Goal: Task Accomplishment & Management: Complete application form

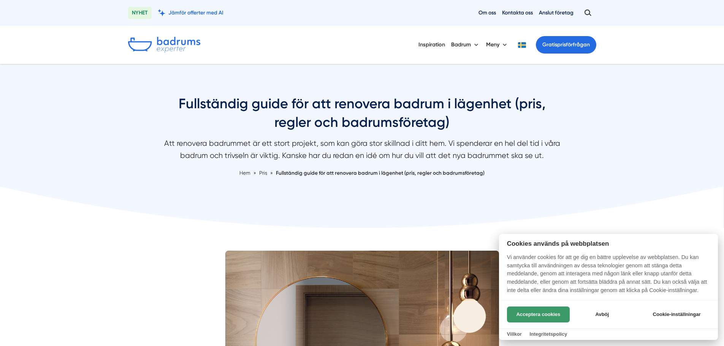
click at [546, 311] on button "Acceptera cookies" at bounding box center [538, 315] width 63 height 16
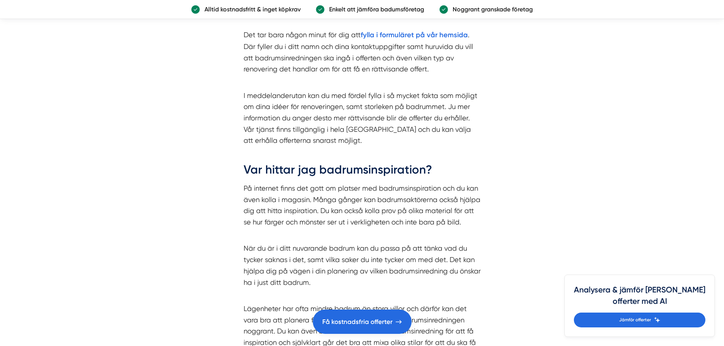
scroll to position [2415, 0]
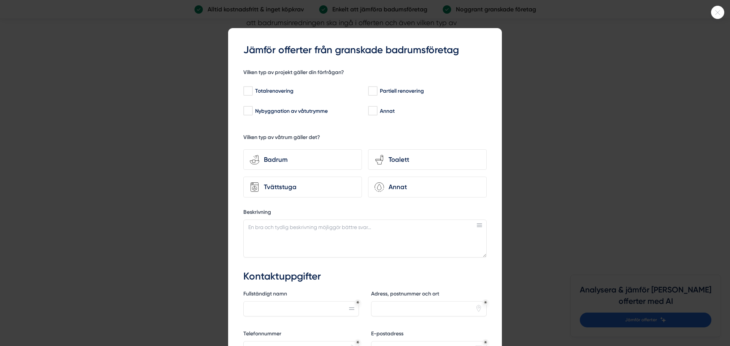
drag, startPoint x: 730, startPoint y: 19, endPoint x: 707, endPoint y: 190, distance: 172.6
click at [707, 190] on html "NYHET Jämför offerter med AI Om oss Kontakta oss Anslut företag Inspiration [GE…" at bounding box center [365, 157] width 730 height 5145
click at [717, 10] on div at bounding box center [717, 12] width 13 height 13
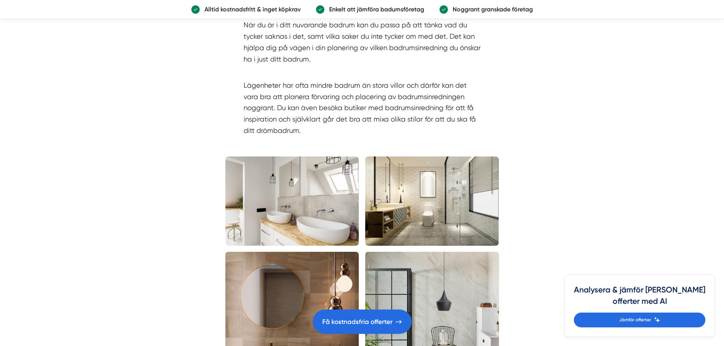
scroll to position [2627, 0]
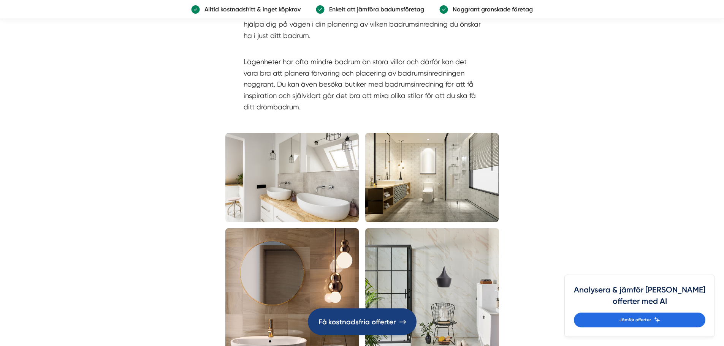
click at [333, 314] on link "Få kostnadsfria offerter" at bounding box center [362, 322] width 109 height 27
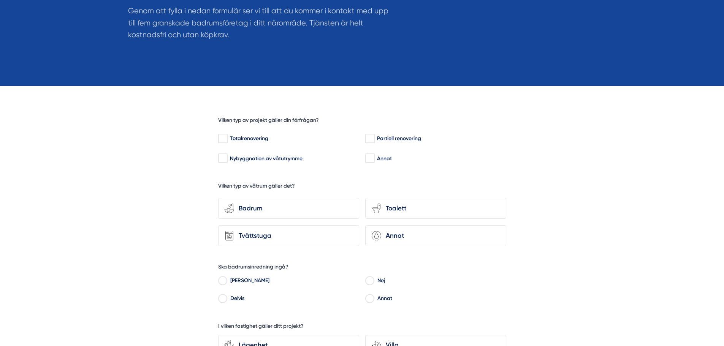
scroll to position [160, 0]
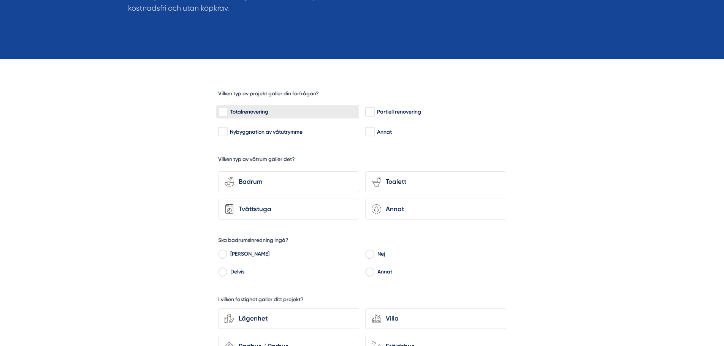
click at [227, 114] on input "Totalrenovering" at bounding box center [222, 112] width 9 height 8
checkbox input "true"
click at [237, 178] on div "Badrum" at bounding box center [293, 182] width 119 height 10
click at [0, 0] on input "bathroom-tub-towel Badrum" at bounding box center [0, 0] width 0 height 0
click at [372, 254] on input "Nej" at bounding box center [369, 255] width 9 height 7
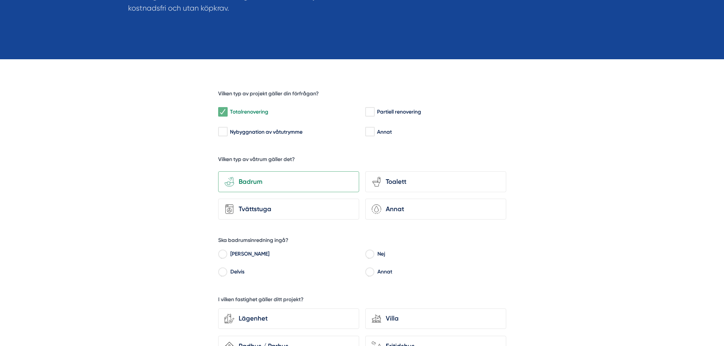
radio input "true"
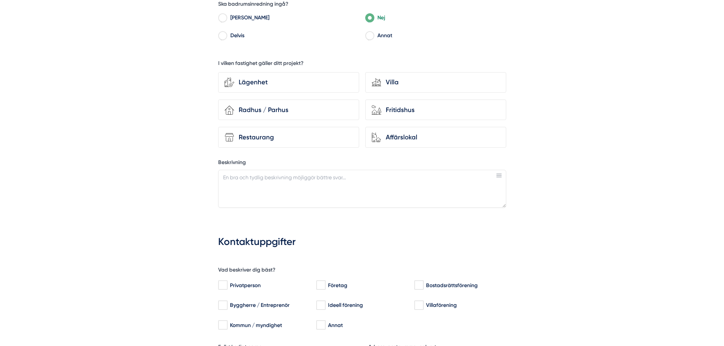
scroll to position [410, 0]
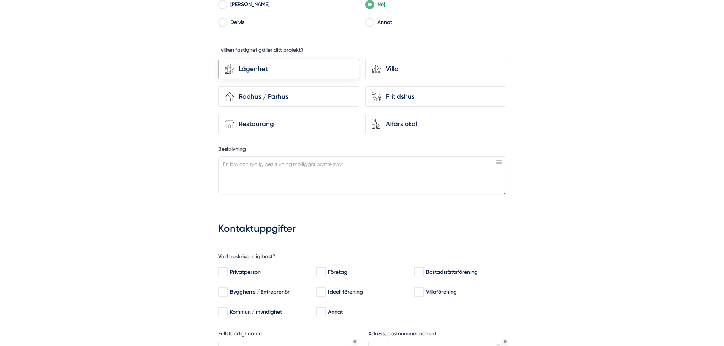
click at [297, 69] on div "Lägenhet" at bounding box center [293, 69] width 119 height 10
click at [0, 0] on input "Lägenhet" at bounding box center [0, 0] width 0 height 0
click at [287, 169] on textarea "Beskrivning" at bounding box center [362, 176] width 288 height 38
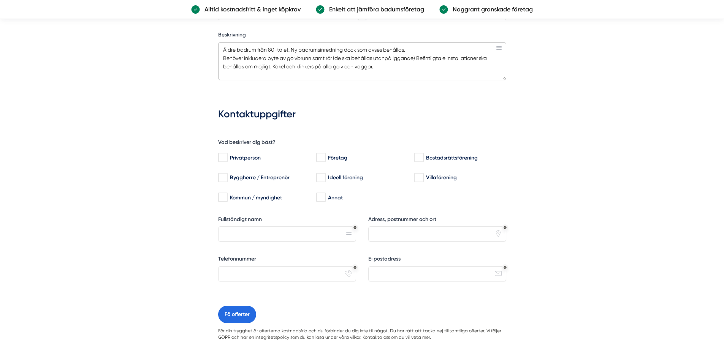
scroll to position [536, 0]
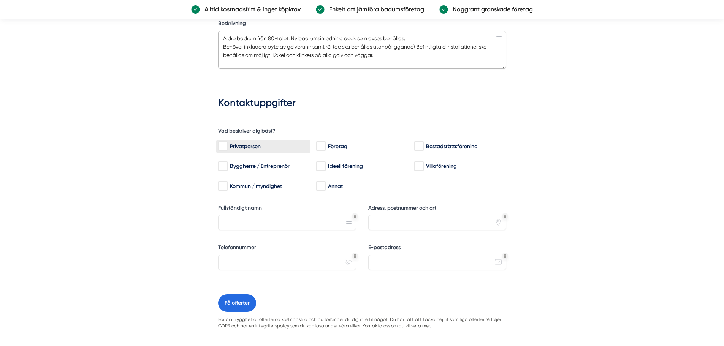
type textarea "Äldre badrum från 80-talet. Ny badrumsinredning dock som avses behållas. Behöve…"
click at [225, 144] on input "Privatperson" at bounding box center [222, 147] width 9 height 8
checkbox input "true"
click at [230, 223] on input "Fullständigt namn" at bounding box center [287, 222] width 138 height 15
click at [262, 217] on input "Sandra" at bounding box center [287, 222] width 138 height 15
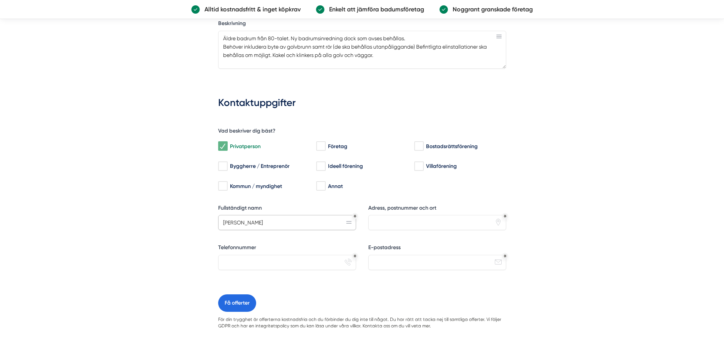
type input "Sandra Olsson"
type input "Rambergsvägen 25b Göteborg"
type input "0705319159"
type input "Sandramolsson@hotmail.com"
click at [234, 310] on button "Få offerter" at bounding box center [237, 303] width 38 height 17
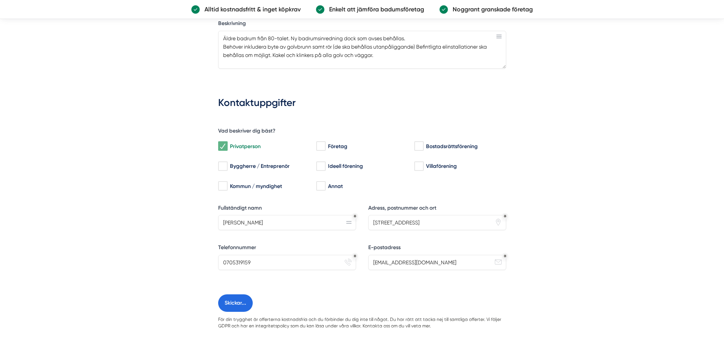
scroll to position [0, 0]
